Goal: Task Accomplishment & Management: Complete application form

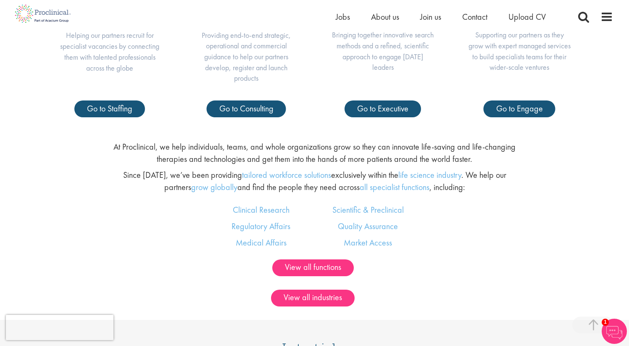
scroll to position [279, 0]
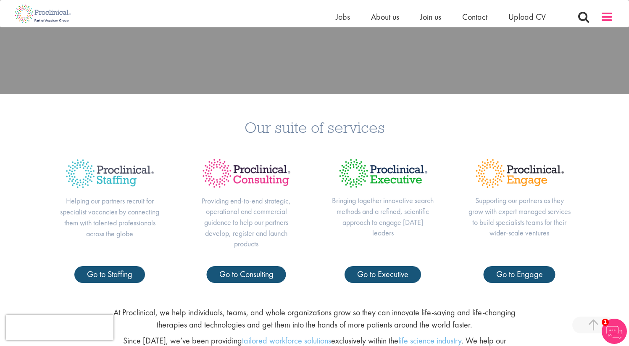
click at [436, 21] on span at bounding box center [607, 17] width 13 height 13
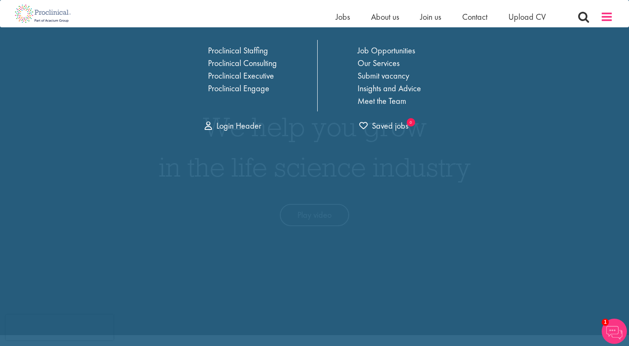
scroll to position [0, 0]
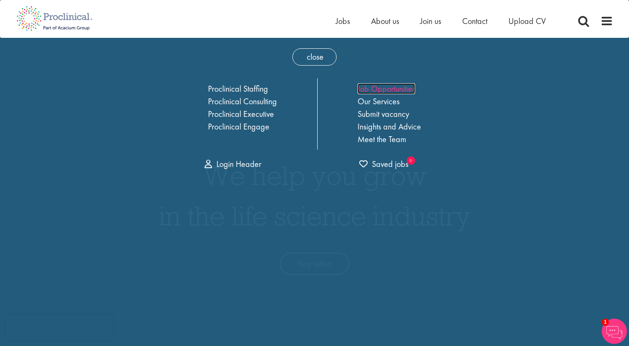
click at [394, 89] on link "Job Opportunities" at bounding box center [387, 88] width 58 height 11
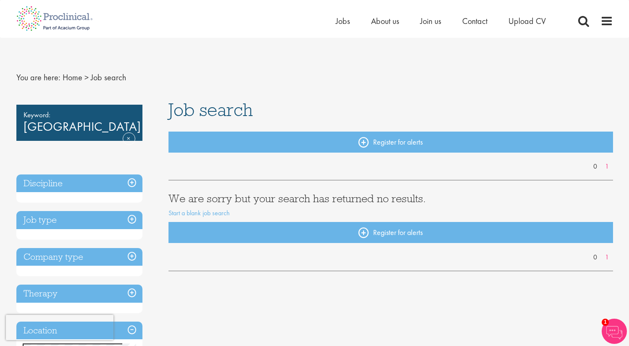
click at [272, 153] on div "Register for alerts" at bounding box center [391, 147] width 445 height 31
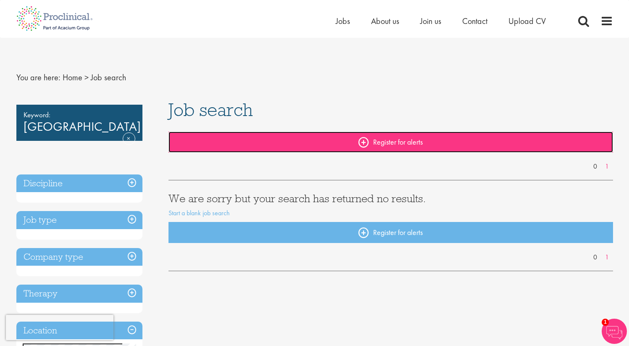
click at [366, 137] on link "Register for alerts" at bounding box center [391, 142] width 445 height 21
